Goal: Task Accomplishment & Management: Manage account settings

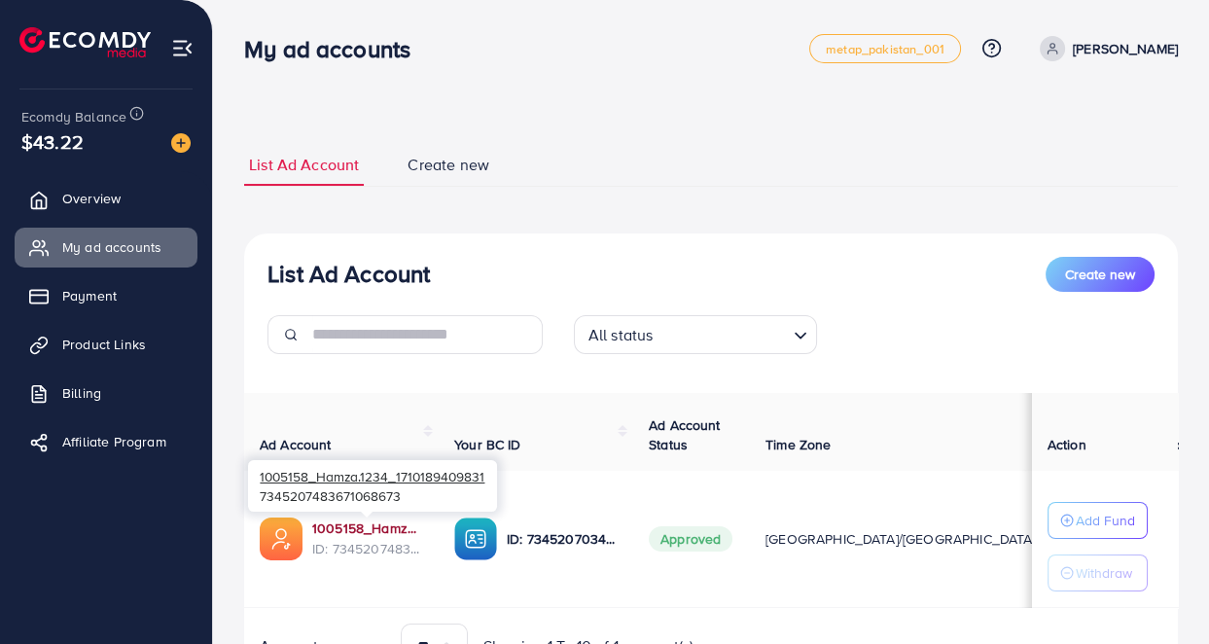
click at [369, 529] on link "1005158_Hamza.1234_1710189409831" at bounding box center [367, 527] width 111 height 19
click at [513, 137] on div "**********" at bounding box center [711, 419] width 934 height 596
click at [611, 98] on div "**********" at bounding box center [711, 374] width 996 height 748
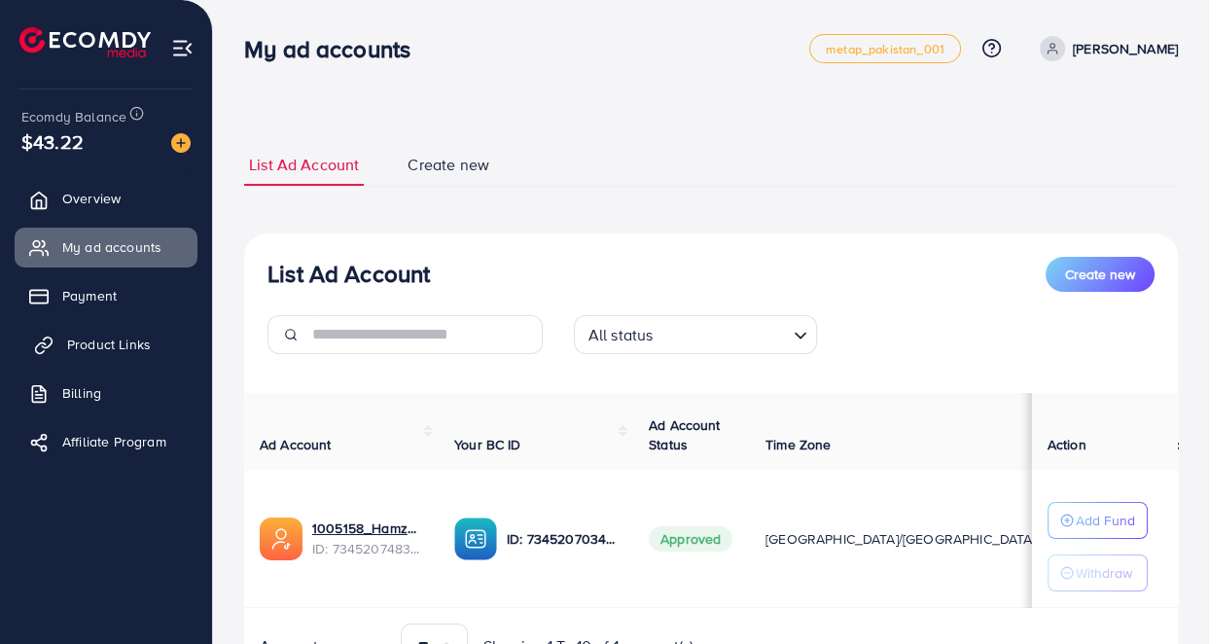
click at [135, 352] on span "Product Links" at bounding box center [109, 344] width 84 height 19
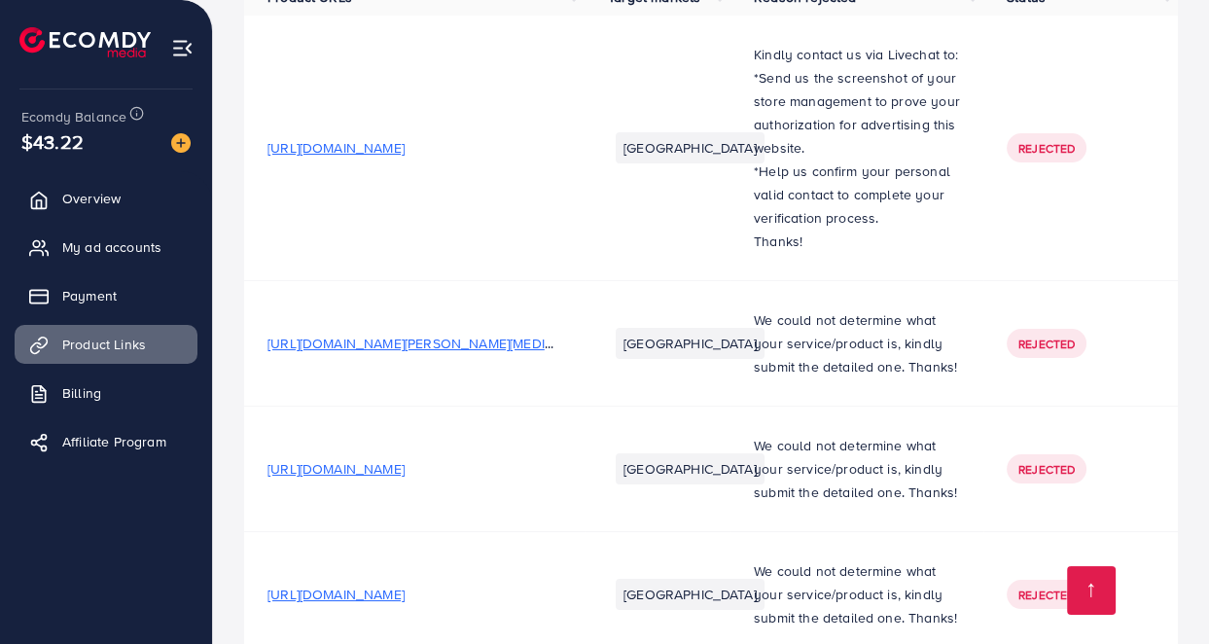
scroll to position [601, 0]
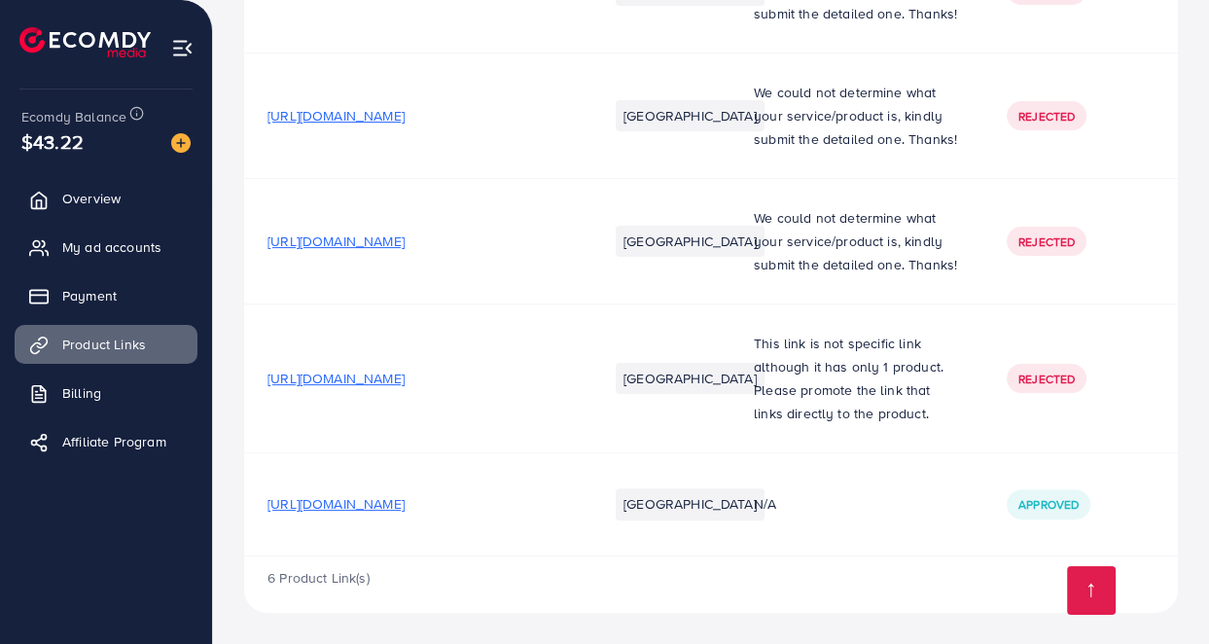
click at [405, 514] on span "[URL][DOMAIN_NAME]" at bounding box center [336, 503] width 137 height 19
click at [377, 383] on span "[URL][DOMAIN_NAME]" at bounding box center [336, 378] width 137 height 19
click at [638, 67] on td "[GEOGRAPHIC_DATA]" at bounding box center [658, 116] width 146 height 125
click at [117, 261] on link "My ad accounts" at bounding box center [106, 247] width 183 height 39
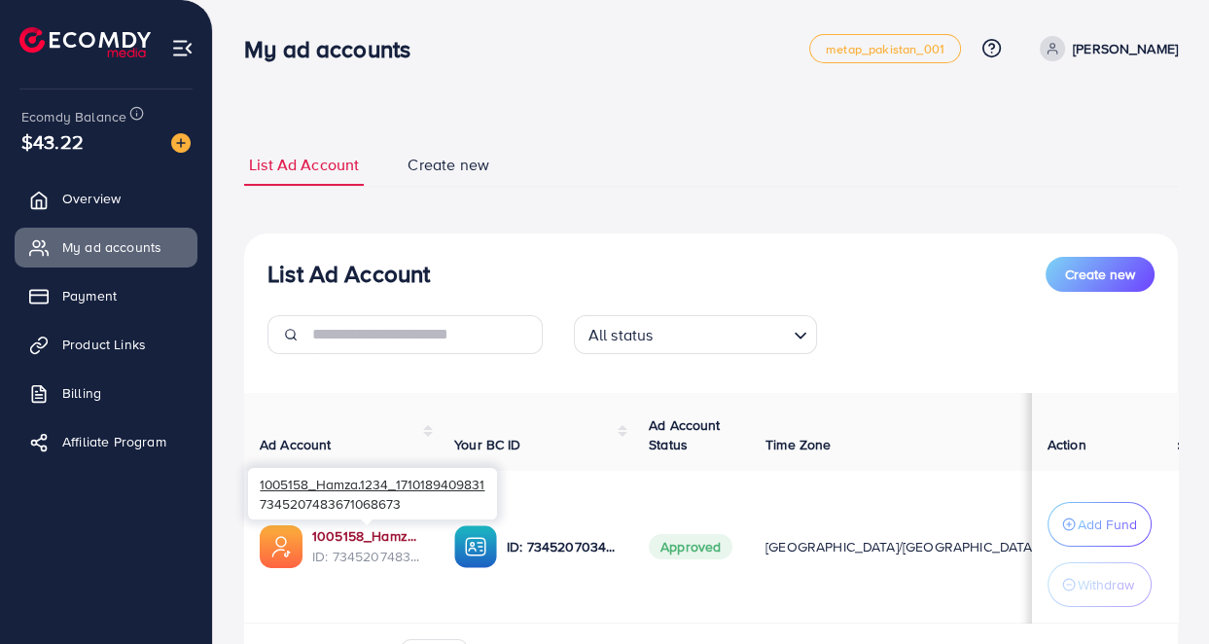
click at [331, 533] on link "1005158_Hamza.1234_1710189409831" at bounding box center [367, 535] width 111 height 19
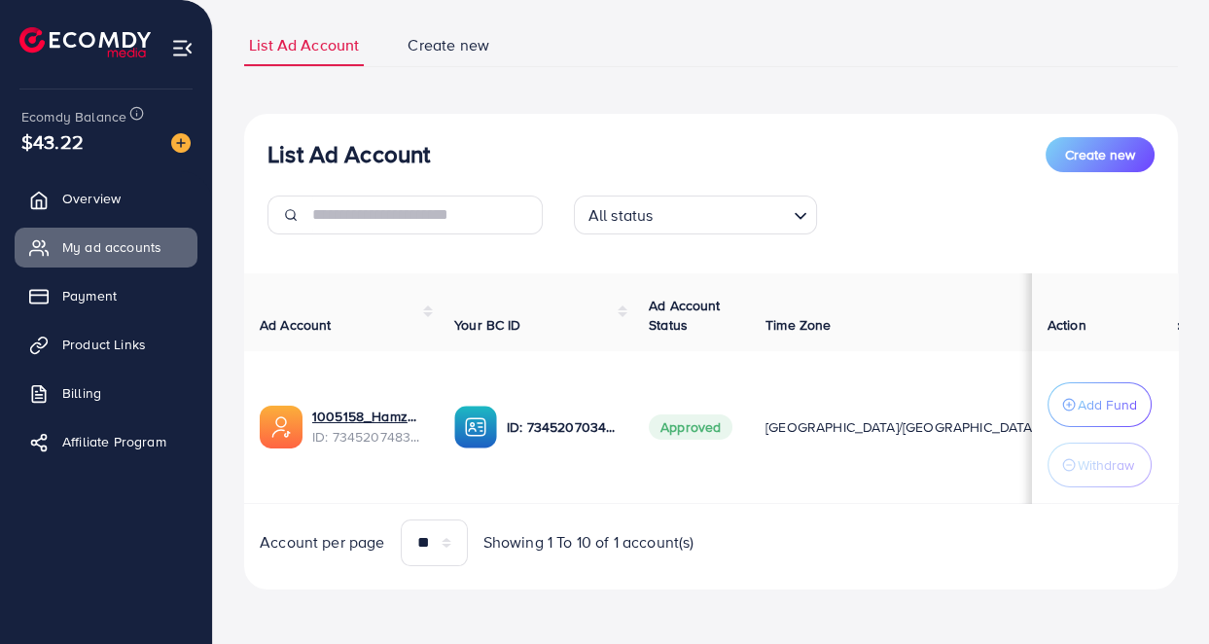
scroll to position [121, 0]
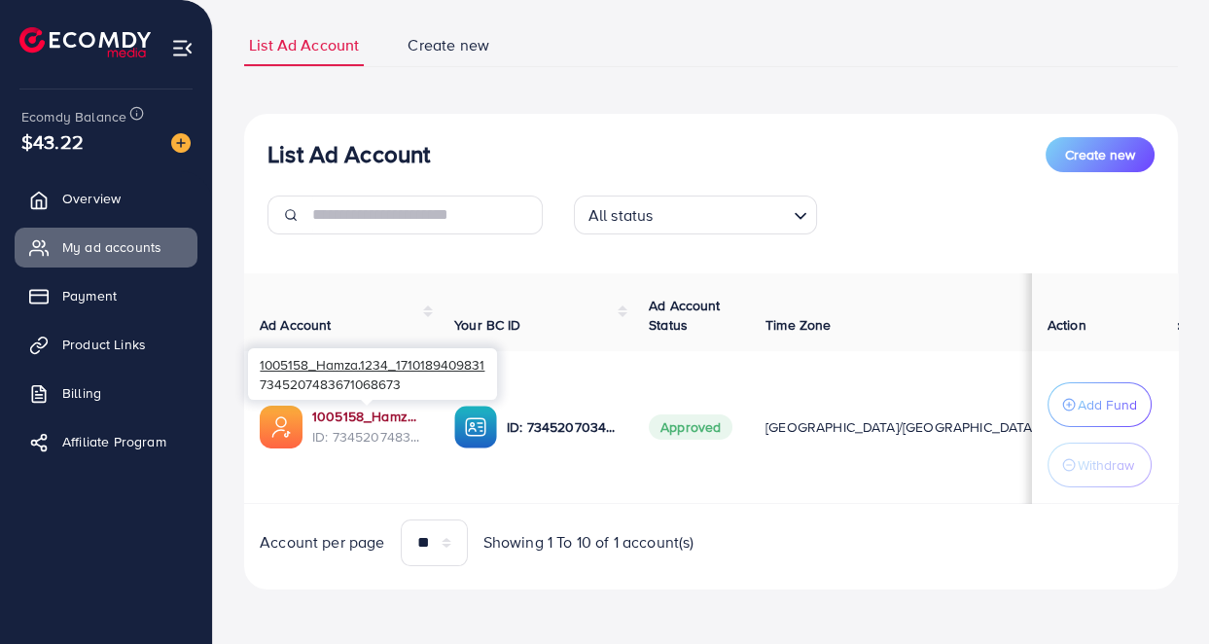
click at [365, 410] on link "1005158_Hamza.1234_1710189409831" at bounding box center [367, 416] width 111 height 19
click at [351, 416] on link "1005158_Hamza.1234_1710189409831" at bounding box center [367, 416] width 111 height 19
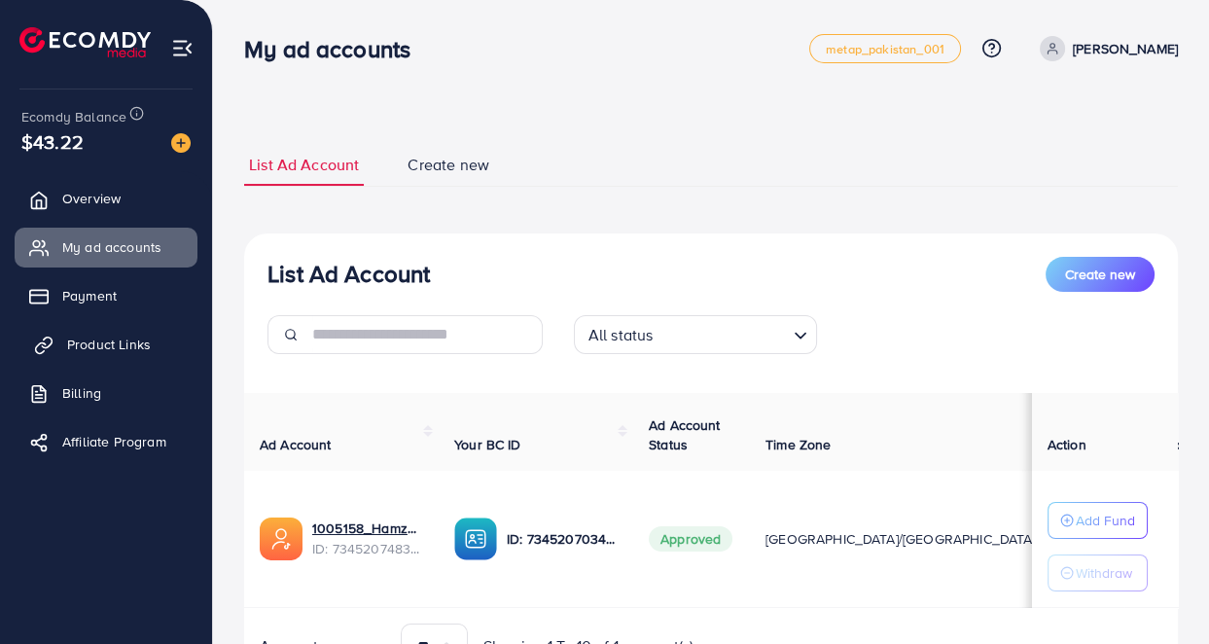
click at [98, 340] on span "Product Links" at bounding box center [109, 344] width 84 height 19
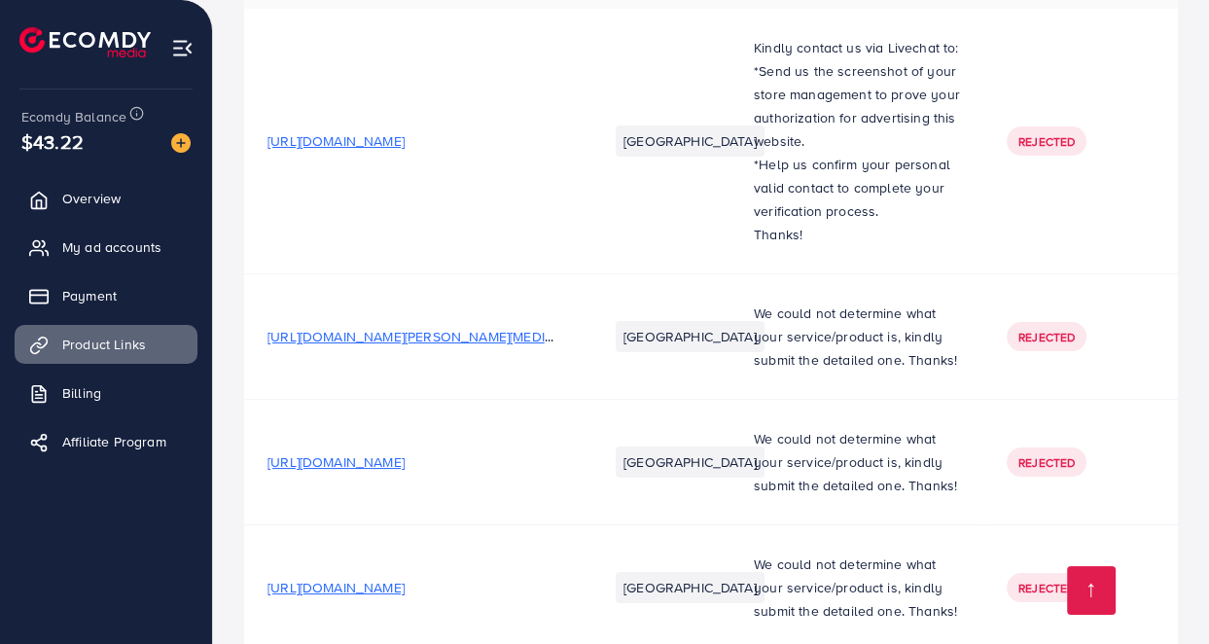
scroll to position [601, 0]
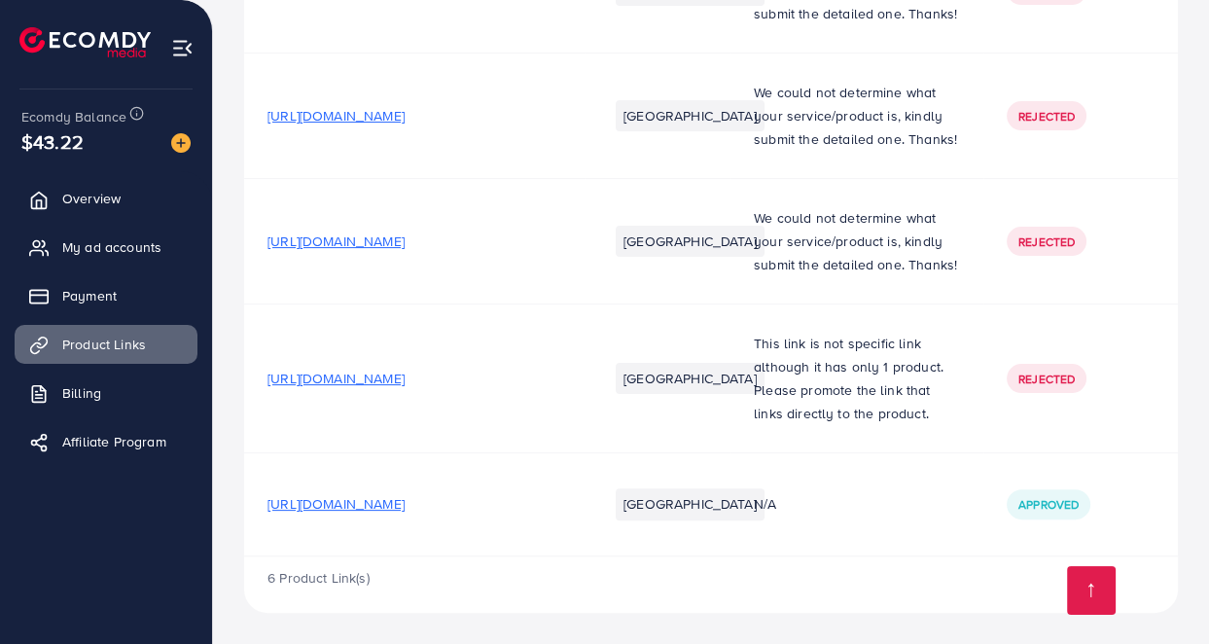
drag, startPoint x: 259, startPoint y: 232, endPoint x: 392, endPoint y: 397, distance: 211.6
click at [405, 504] on span "[URL][DOMAIN_NAME]" at bounding box center [336, 503] width 137 height 19
click at [172, 252] on link "My ad accounts" at bounding box center [106, 247] width 183 height 39
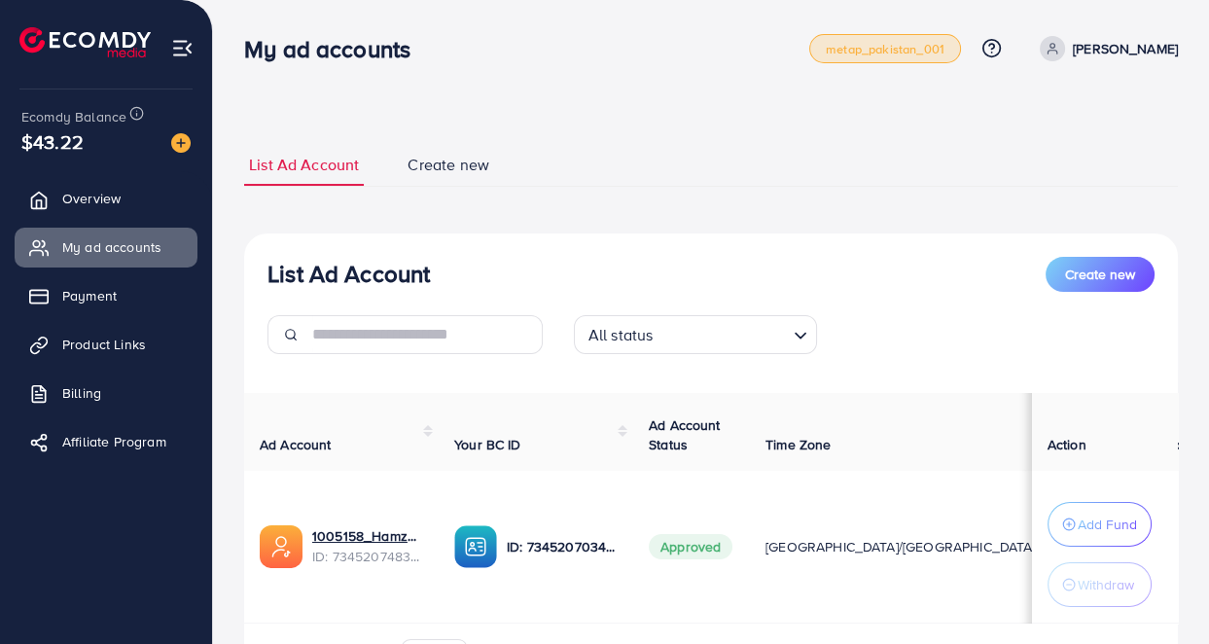
click at [874, 47] on span "metap_pakistan_001" at bounding box center [885, 49] width 119 height 13
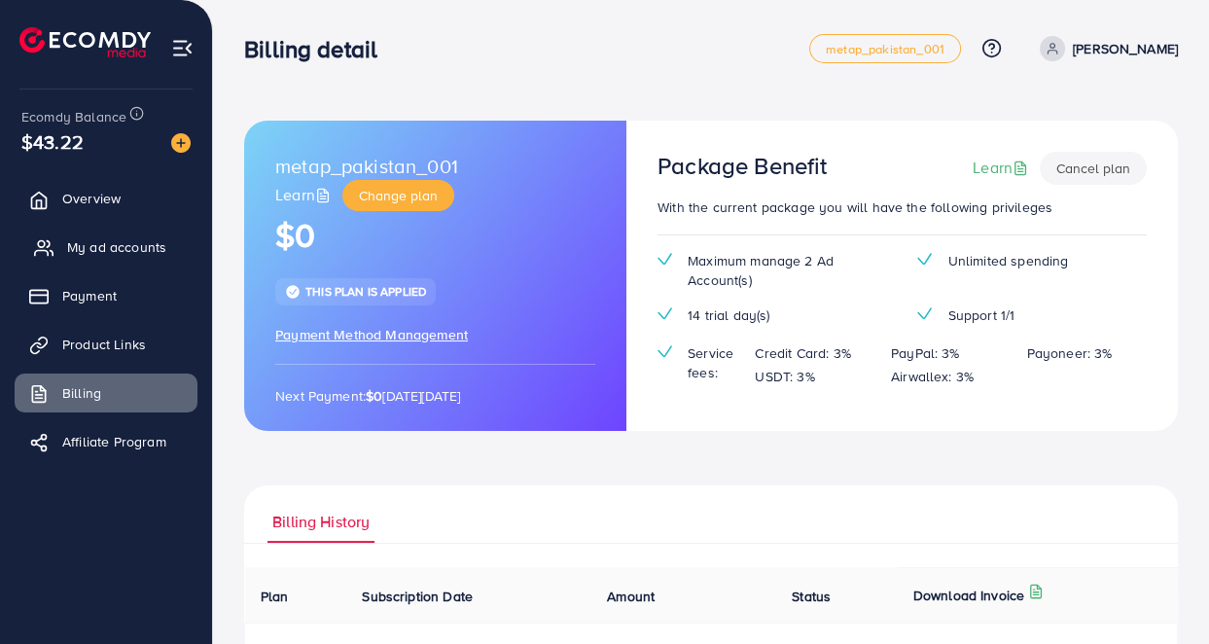
click at [108, 250] on span "My ad accounts" at bounding box center [116, 246] width 99 height 19
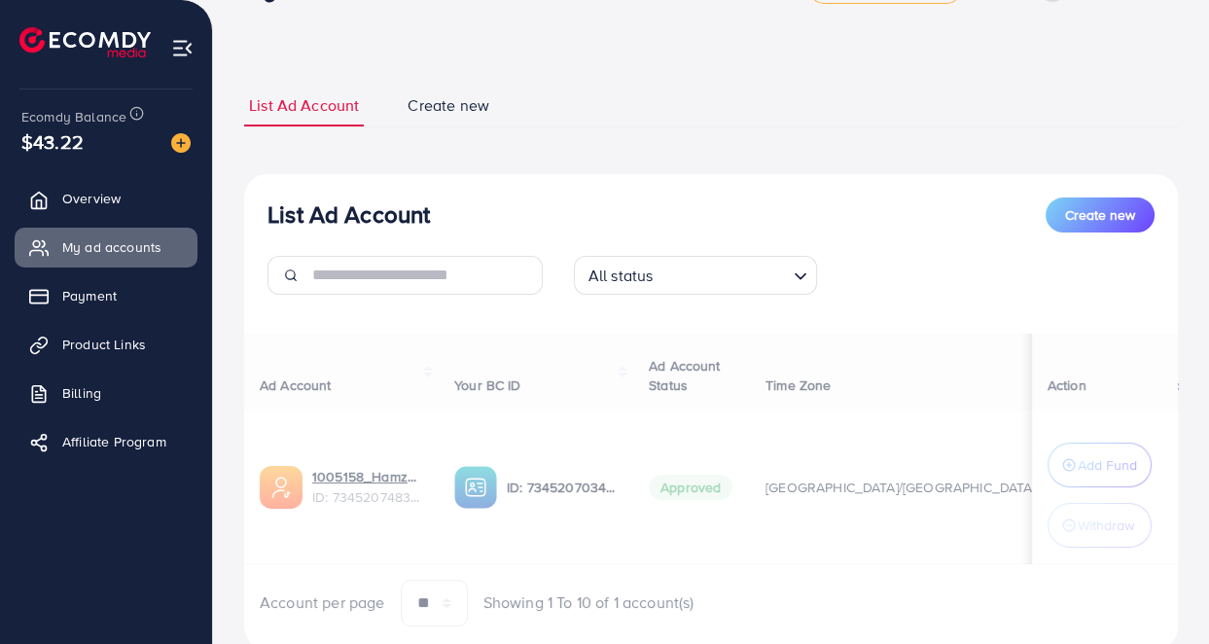
scroll to position [121, 0]
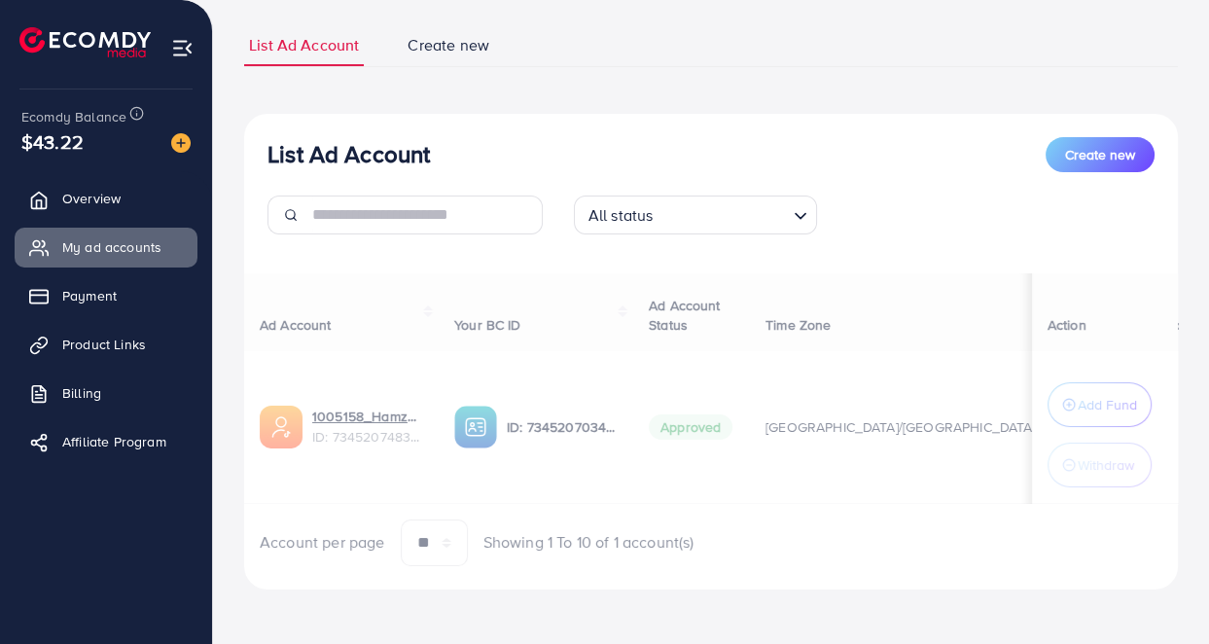
click at [622, 65] on div "List Ad Account Create new List Ad Account Create new All status Loading... Ad …" at bounding box center [711, 306] width 934 height 565
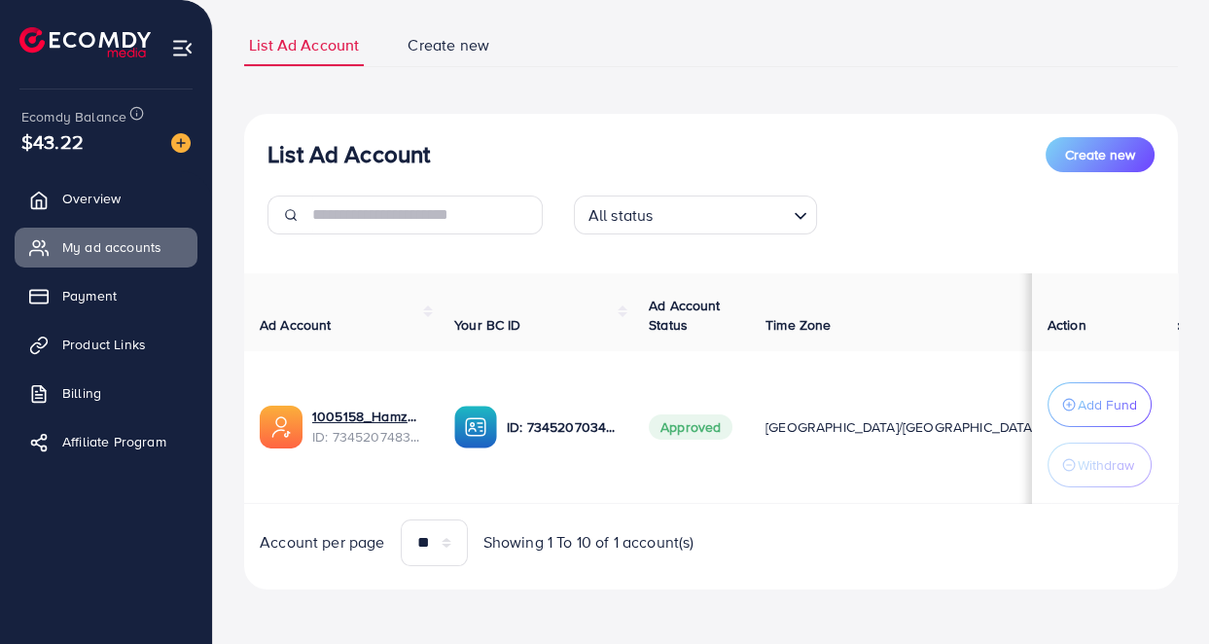
click at [693, 161] on div "List Ad Account Create new" at bounding box center [711, 154] width 887 height 35
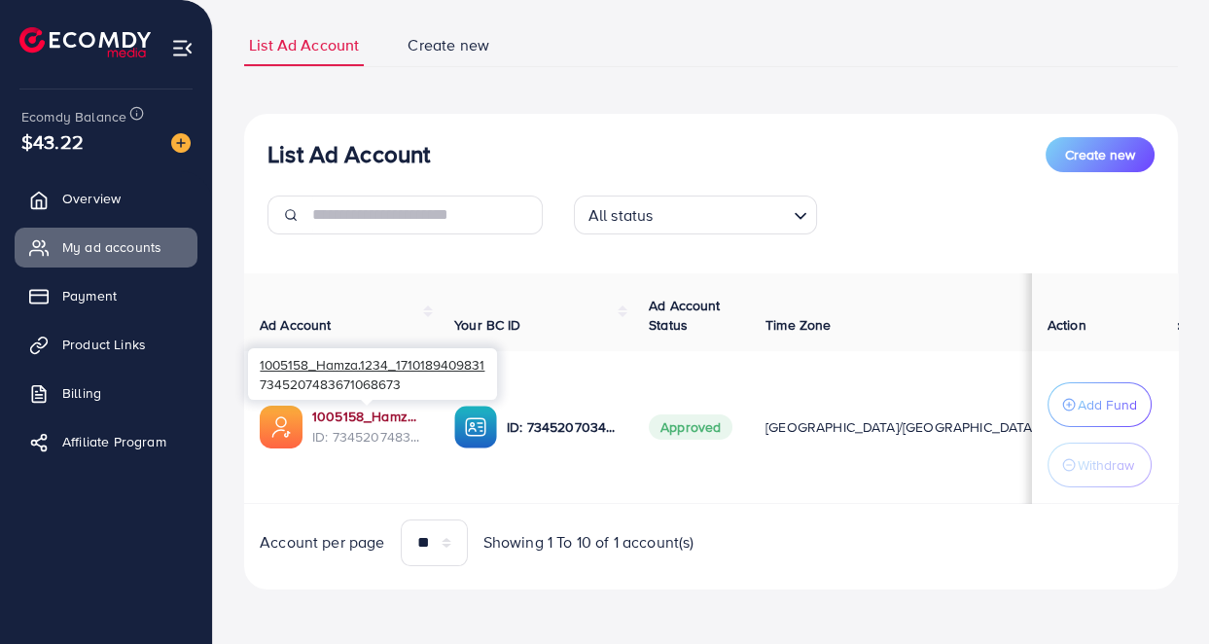
click at [339, 419] on link "1005158_Hamza.1234_1710189409831" at bounding box center [367, 416] width 111 height 19
